Goal: Entertainment & Leisure: Consume media (video, audio)

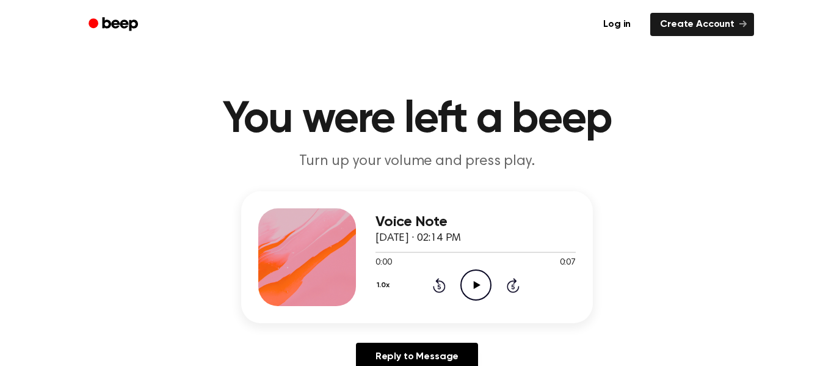
click at [469, 282] on icon "Play Audio" at bounding box center [475, 284] width 31 height 31
click at [466, 286] on icon "Play Audio" at bounding box center [475, 284] width 31 height 31
click at [468, 268] on div "0:00 0:07" at bounding box center [475, 262] width 200 height 13
click at [476, 279] on icon "Play Audio" at bounding box center [475, 284] width 31 height 31
click at [473, 285] on icon "Play Audio" at bounding box center [475, 284] width 31 height 31
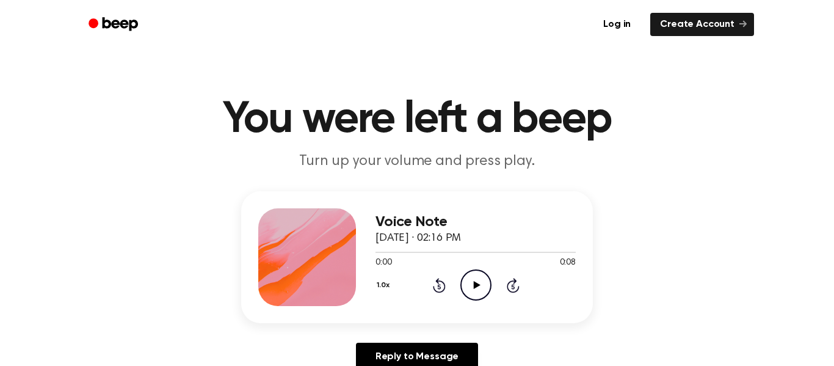
click at [493, 280] on div "1.0x Rewind 5 seconds Play Audio Skip 5 seconds" at bounding box center [475, 284] width 200 height 31
click at [466, 275] on icon "Play Audio" at bounding box center [475, 284] width 31 height 31
click at [483, 283] on icon "Play Audio" at bounding box center [475, 284] width 31 height 31
click at [465, 284] on icon "Play Audio" at bounding box center [475, 284] width 31 height 31
click at [462, 286] on icon "Play Audio" at bounding box center [475, 284] width 31 height 31
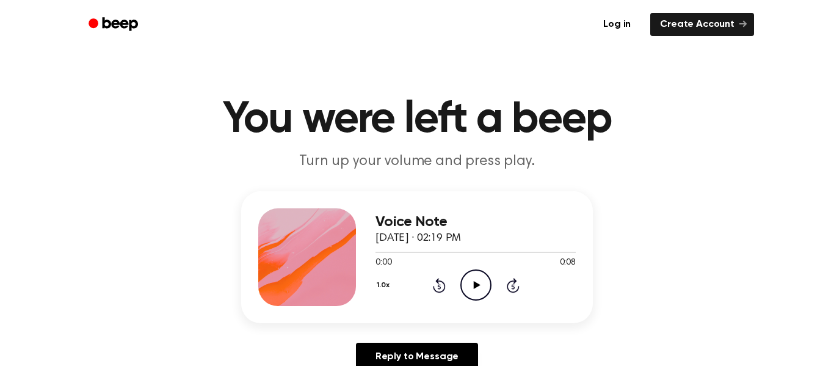
click at [480, 296] on icon "Play Audio" at bounding box center [475, 284] width 31 height 31
click at [471, 278] on icon "Play Audio" at bounding box center [475, 284] width 31 height 31
click at [487, 280] on icon "Play Audio" at bounding box center [475, 284] width 31 height 31
click at [482, 281] on icon "Play Audio" at bounding box center [475, 284] width 31 height 31
click at [473, 273] on icon "Play Audio" at bounding box center [475, 284] width 31 height 31
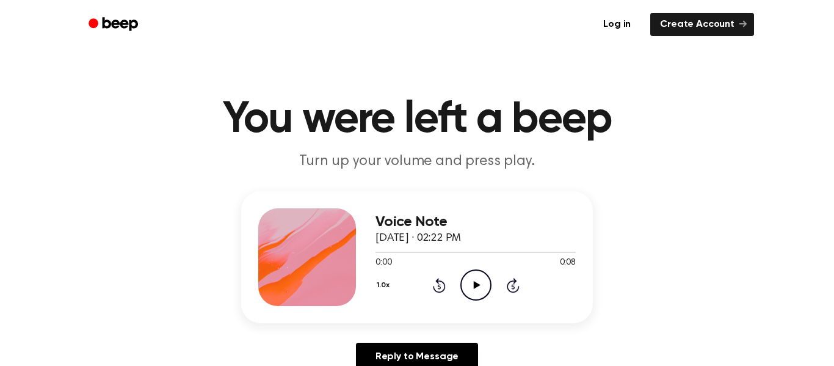
click at [474, 274] on icon "Play Audio" at bounding box center [475, 284] width 31 height 31
click at [474, 291] on icon "Play Audio" at bounding box center [475, 284] width 31 height 31
click at [468, 290] on icon "Play Audio" at bounding box center [475, 284] width 31 height 31
click at [486, 292] on icon "Play Audio" at bounding box center [475, 284] width 31 height 31
click at [466, 281] on icon "Play Audio" at bounding box center [475, 284] width 31 height 31
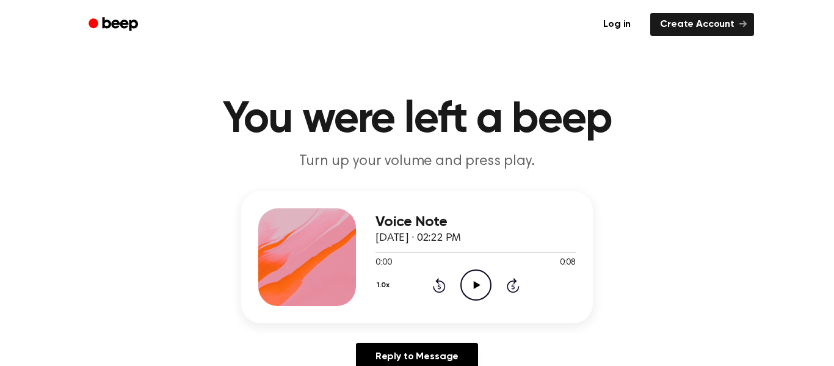
click at [482, 283] on icon "Play Audio" at bounding box center [475, 284] width 31 height 31
click at [472, 288] on icon "Play Audio" at bounding box center [475, 284] width 31 height 31
click at [471, 285] on icon "Play Audio" at bounding box center [475, 284] width 31 height 31
click at [462, 285] on icon "Play Audio" at bounding box center [475, 284] width 31 height 31
click at [454, 270] on div "1.0x Rewind 5 seconds Play Audio Skip 5 seconds" at bounding box center [475, 284] width 200 height 31
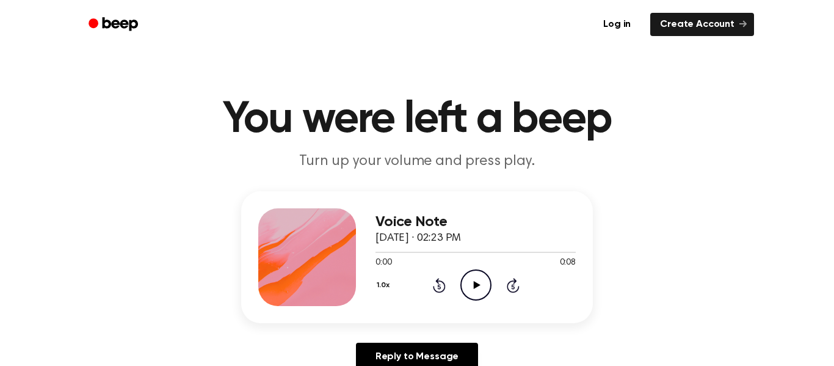
click at [469, 286] on icon "Play Audio" at bounding box center [475, 284] width 31 height 31
click at [476, 288] on icon "Play Audio" at bounding box center [475, 284] width 31 height 31
click at [473, 292] on icon "Play Audio" at bounding box center [475, 284] width 31 height 31
click at [491, 285] on circle at bounding box center [476, 285] width 30 height 30
click at [467, 275] on icon "Play Audio" at bounding box center [475, 284] width 31 height 31
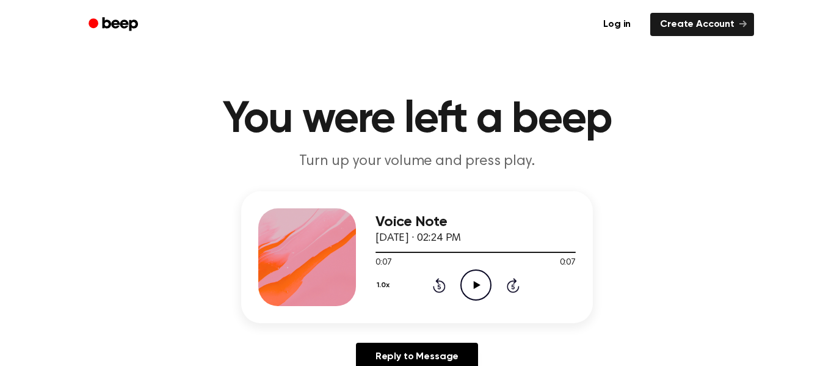
click at [470, 279] on icon "Play Audio" at bounding box center [475, 284] width 31 height 31
click at [486, 286] on icon "Play Audio" at bounding box center [475, 284] width 31 height 31
click at [460, 278] on icon "Play Audio" at bounding box center [475, 284] width 31 height 31
click at [473, 273] on icon "Play Audio" at bounding box center [475, 284] width 31 height 31
